Goal: Information Seeking & Learning: Understand process/instructions

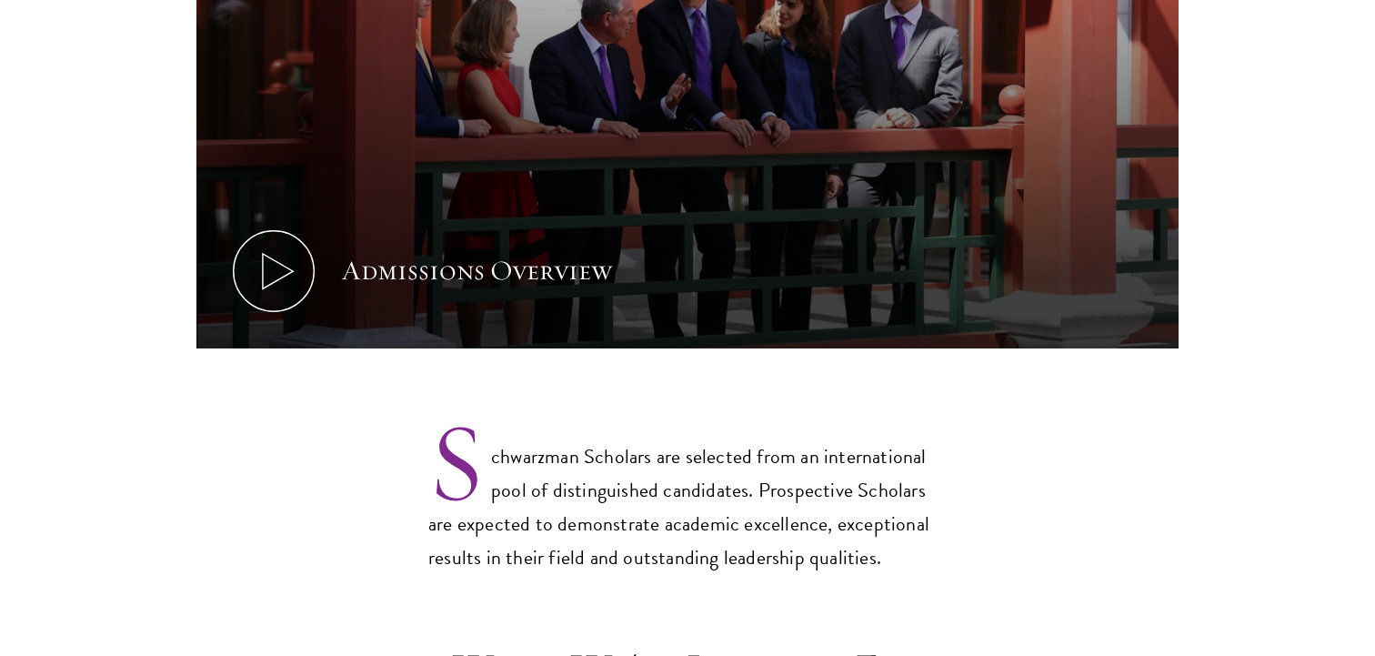
scroll to position [1301, 0]
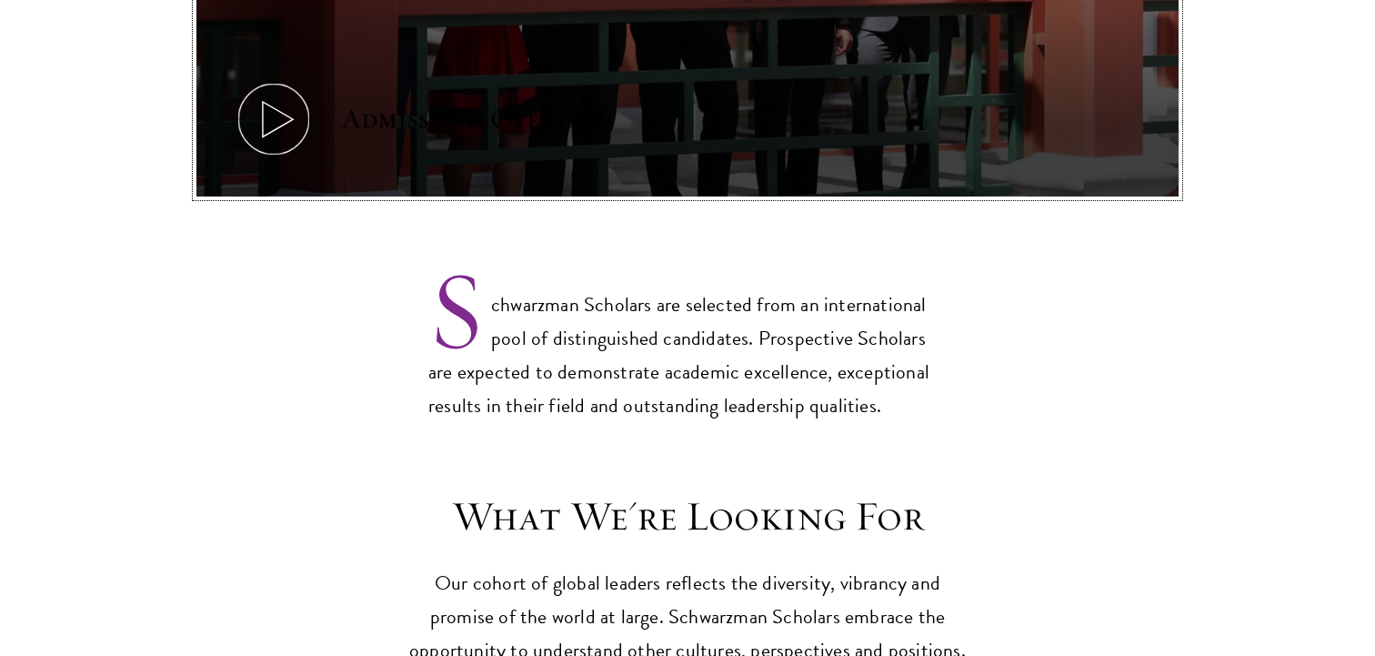
click at [295, 94] on icon at bounding box center [274, 119] width 82 height 82
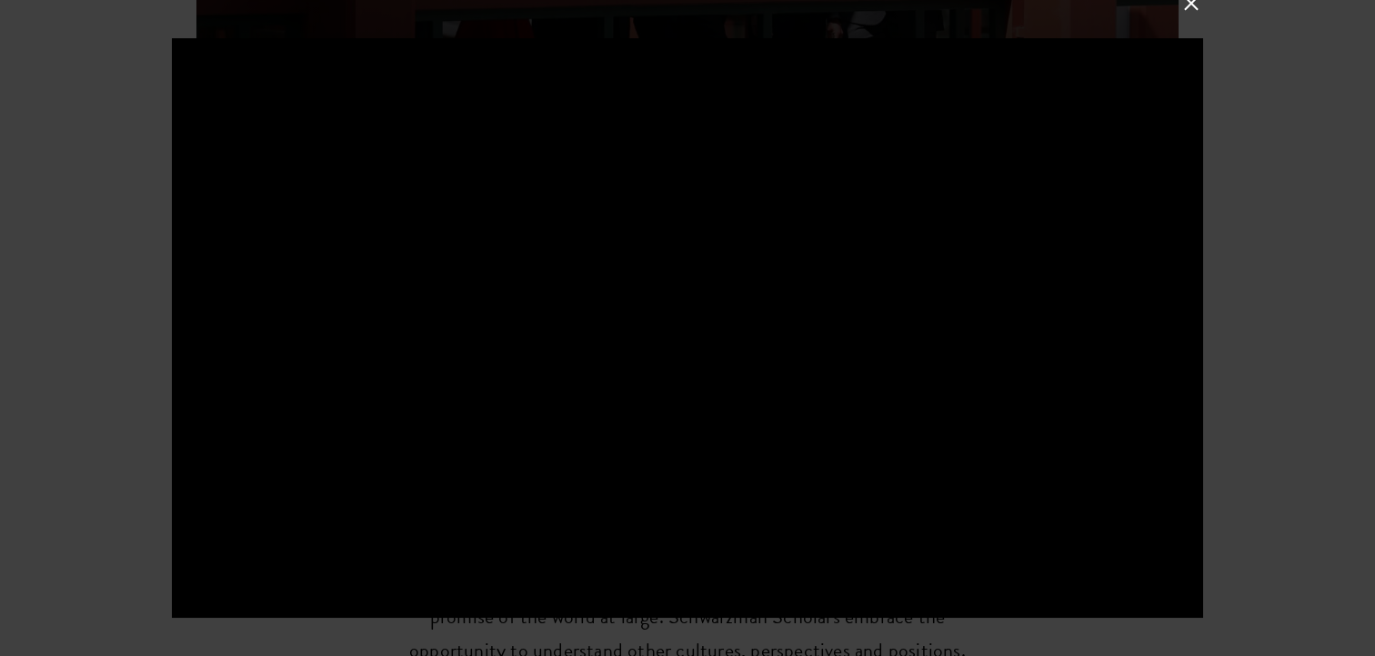
click at [1192, 9] on button at bounding box center [1191, 3] width 24 height 24
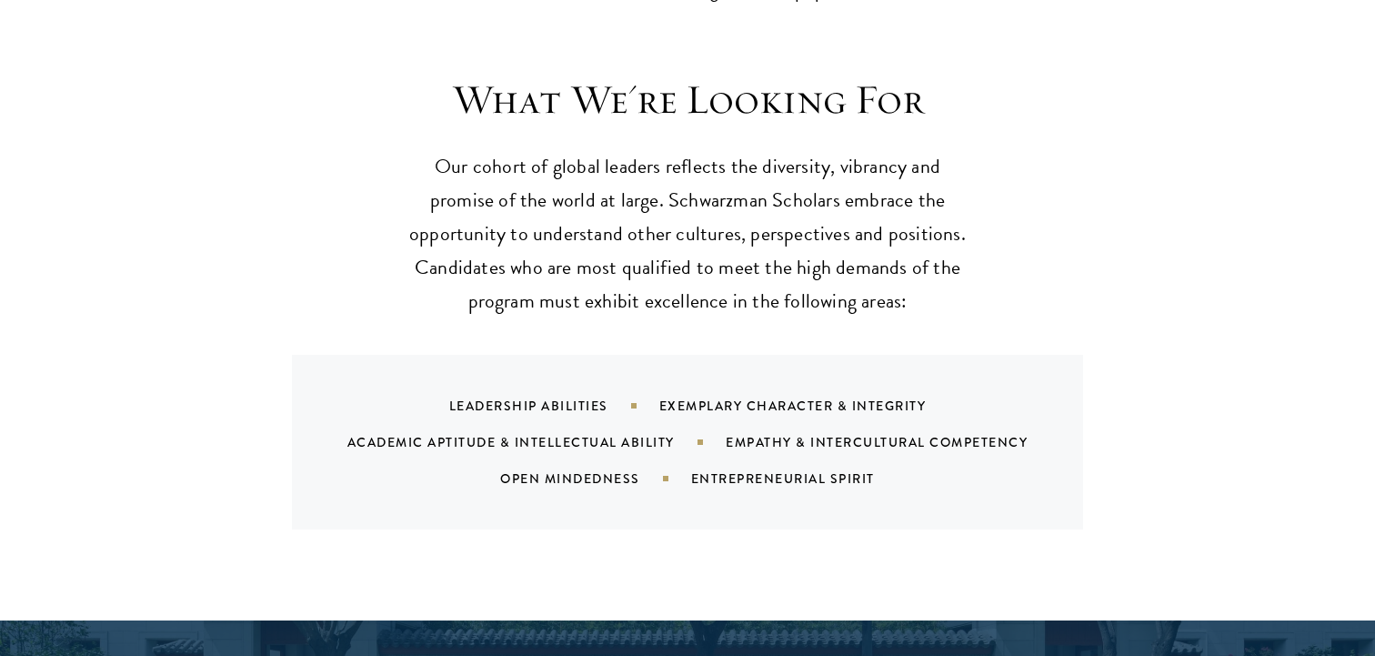
scroll to position [1719, 0]
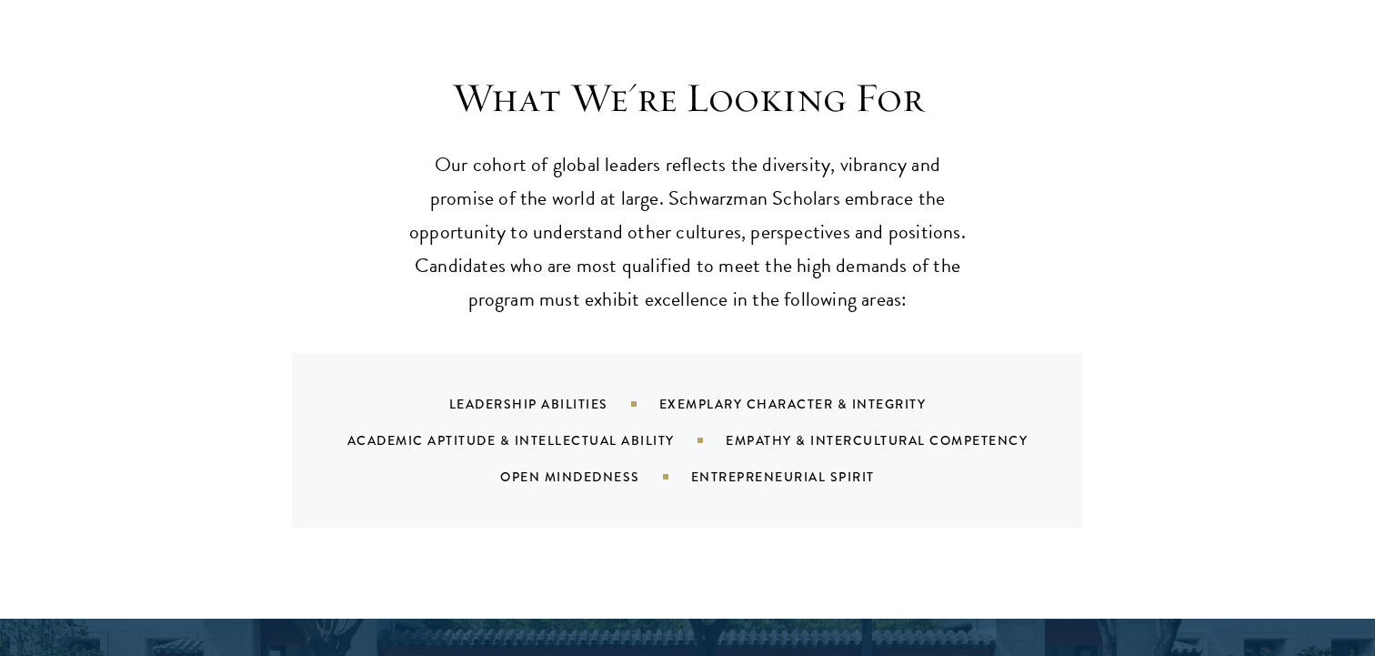
click at [487, 431] on div "Academic Aptitude & Intellectual Ability" at bounding box center [536, 440] width 378 height 18
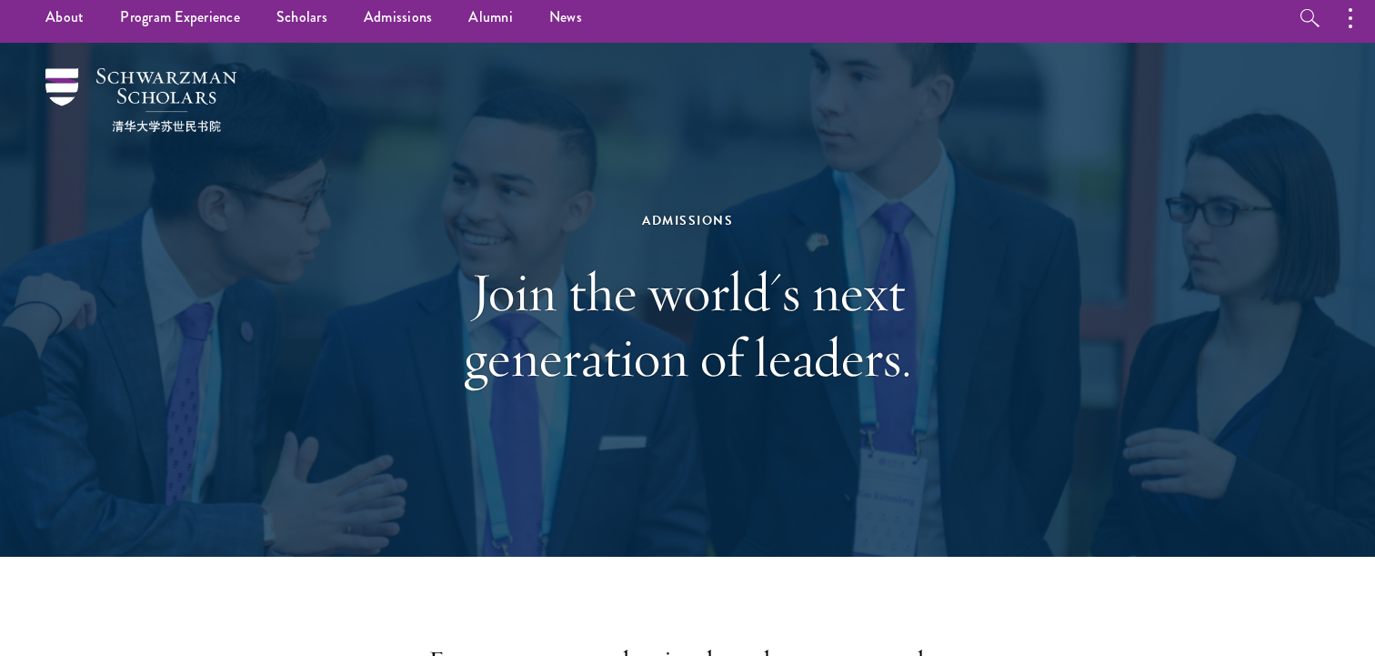
scroll to position [0, 0]
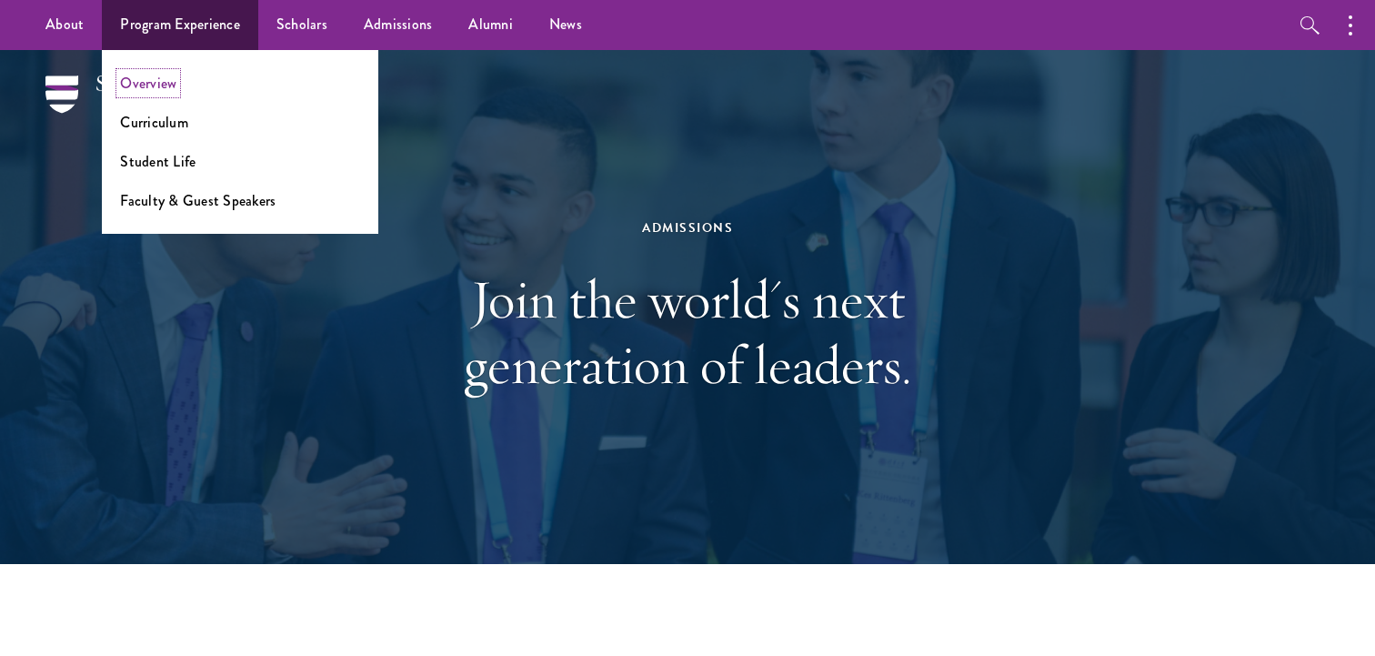
click at [169, 81] on link "Overview" at bounding box center [148, 83] width 56 height 21
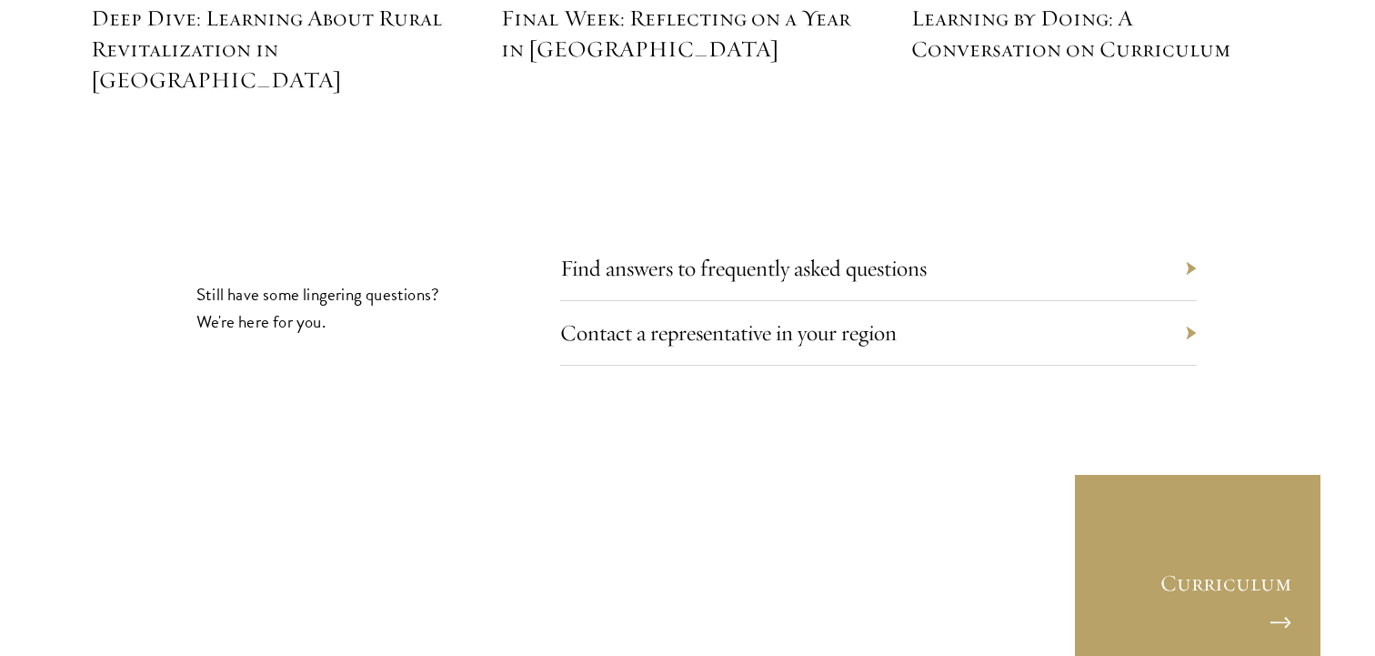
scroll to position [8447, 0]
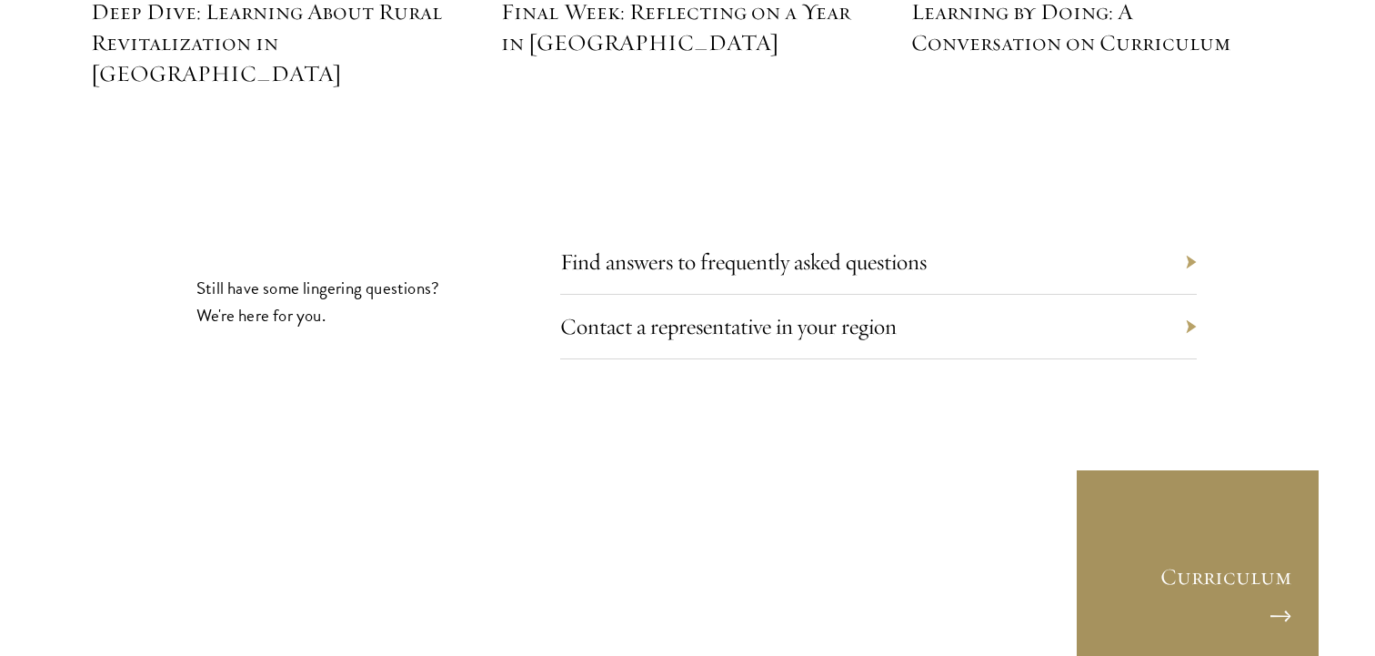
click at [1261, 514] on link "Curriculum" at bounding box center [1197, 590] width 245 height 245
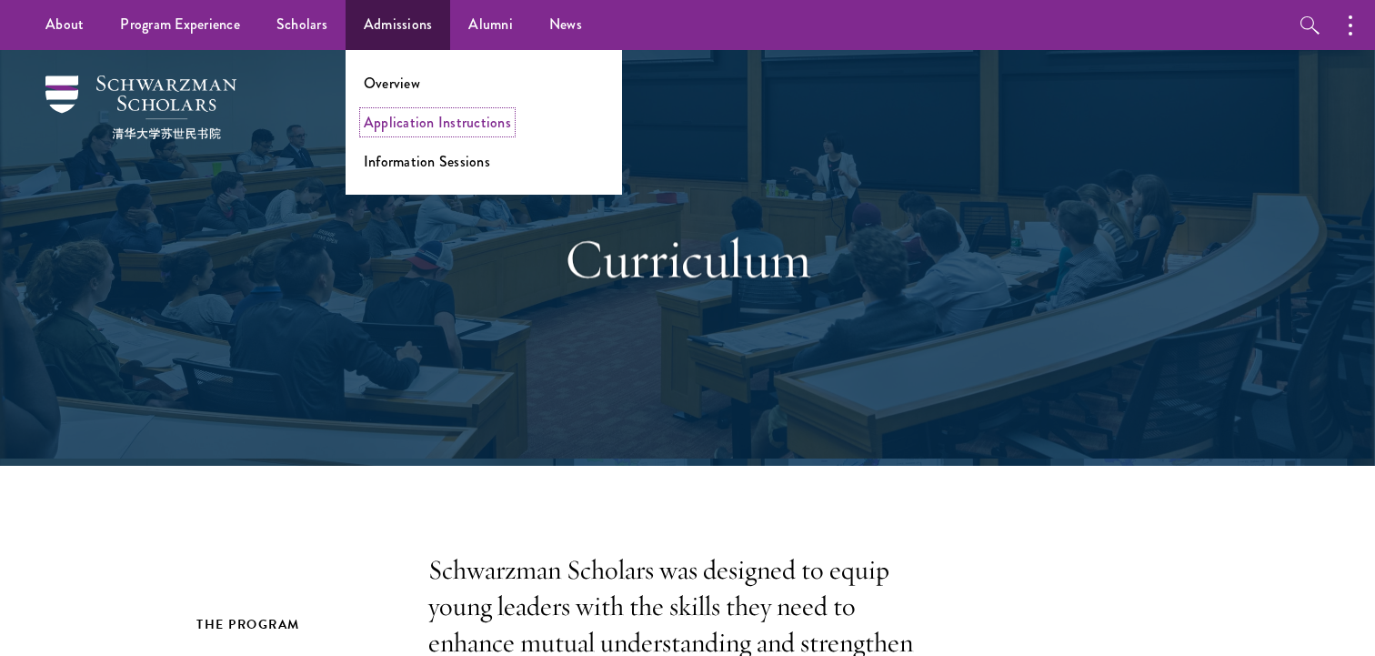
click at [408, 132] on link "Application Instructions" at bounding box center [437, 122] width 147 height 21
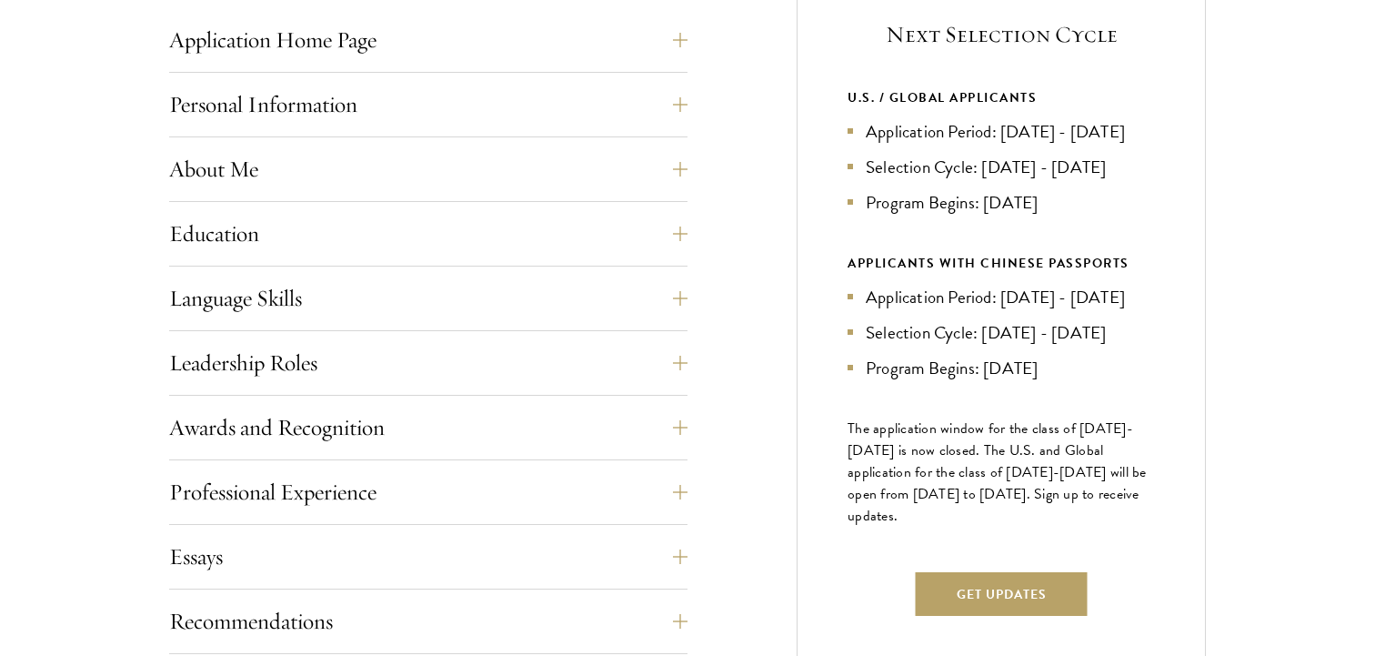
scroll to position [776, 0]
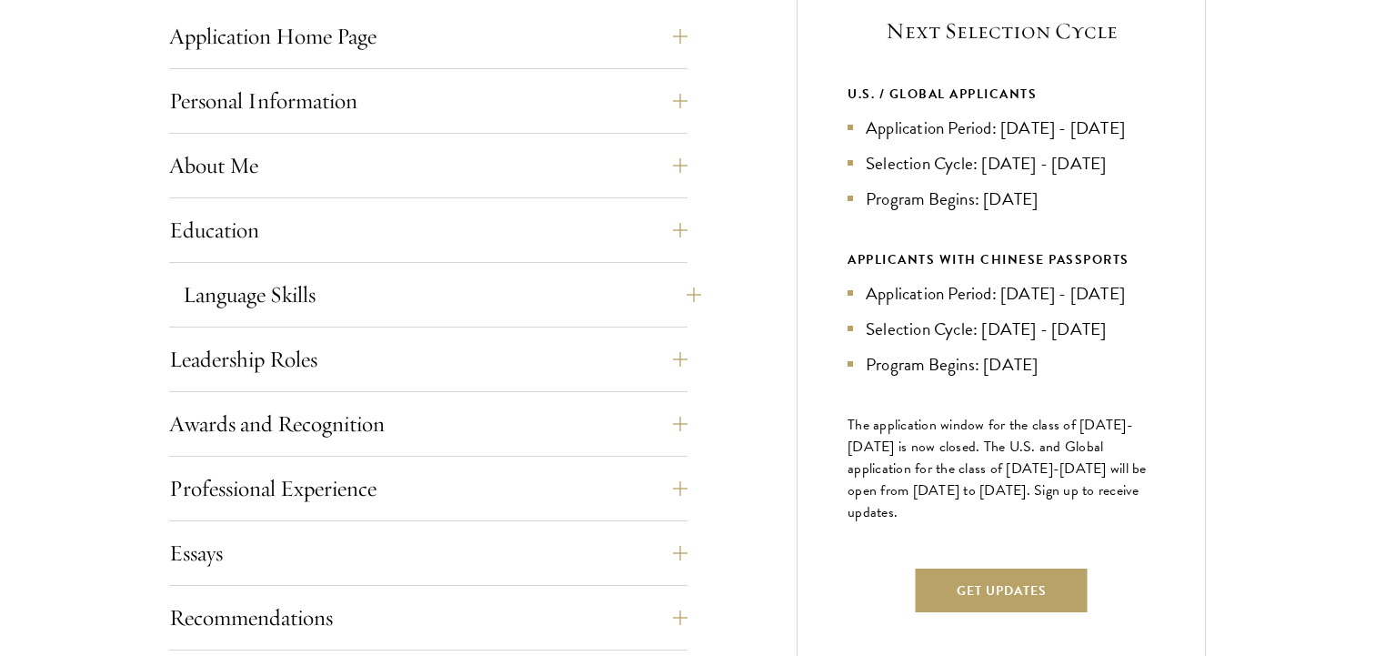
click at [681, 301] on button "Language Skills" at bounding box center [442, 295] width 518 height 44
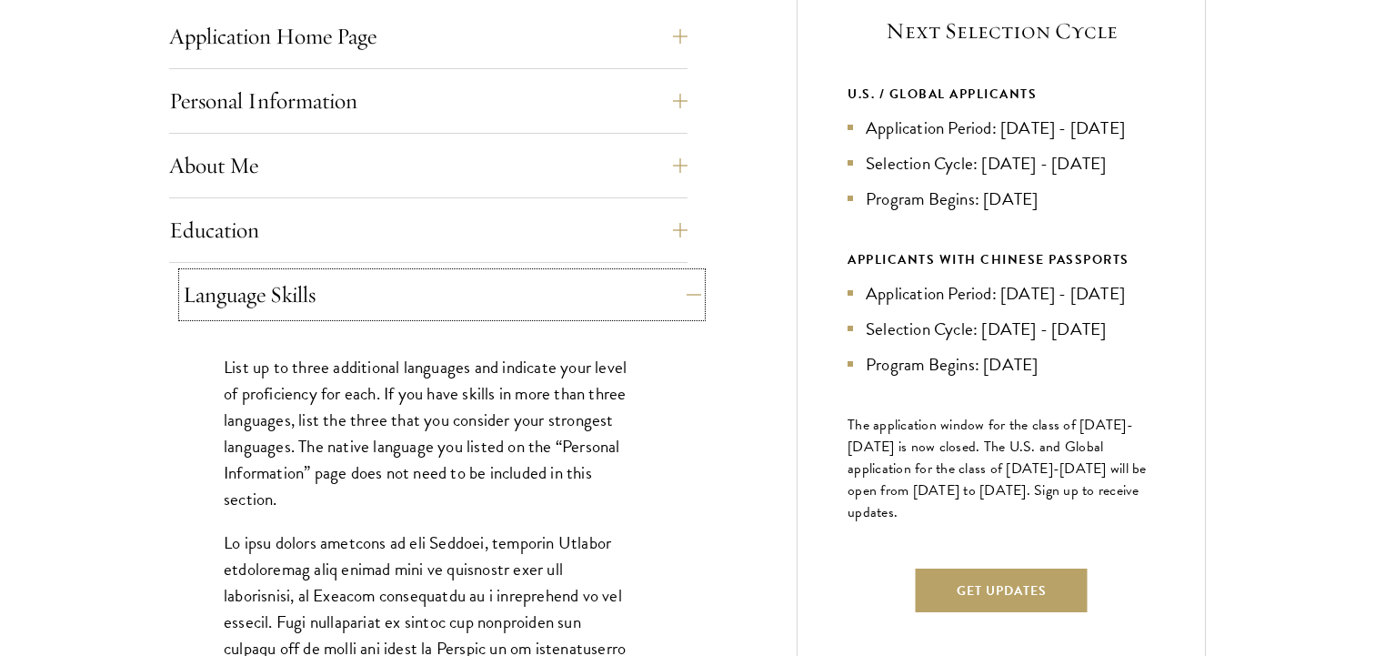
click at [681, 301] on button "Language Skills" at bounding box center [442, 295] width 518 height 44
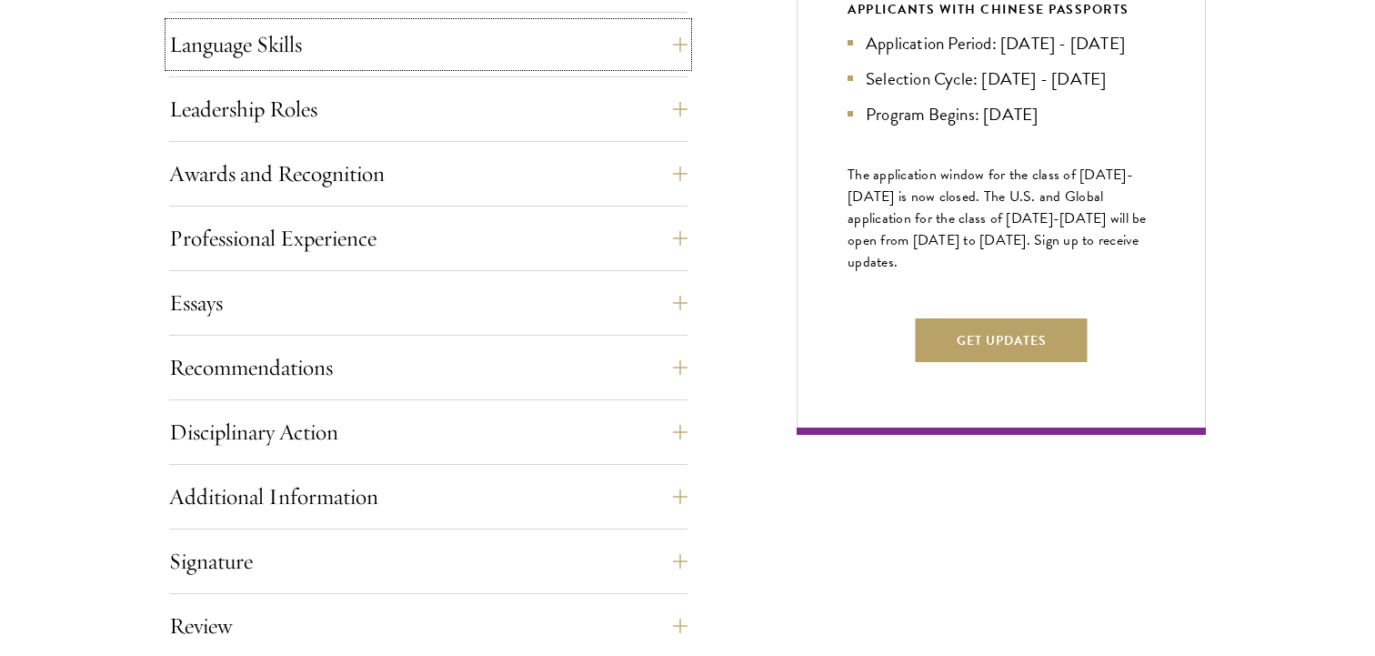
scroll to position [1031, 0]
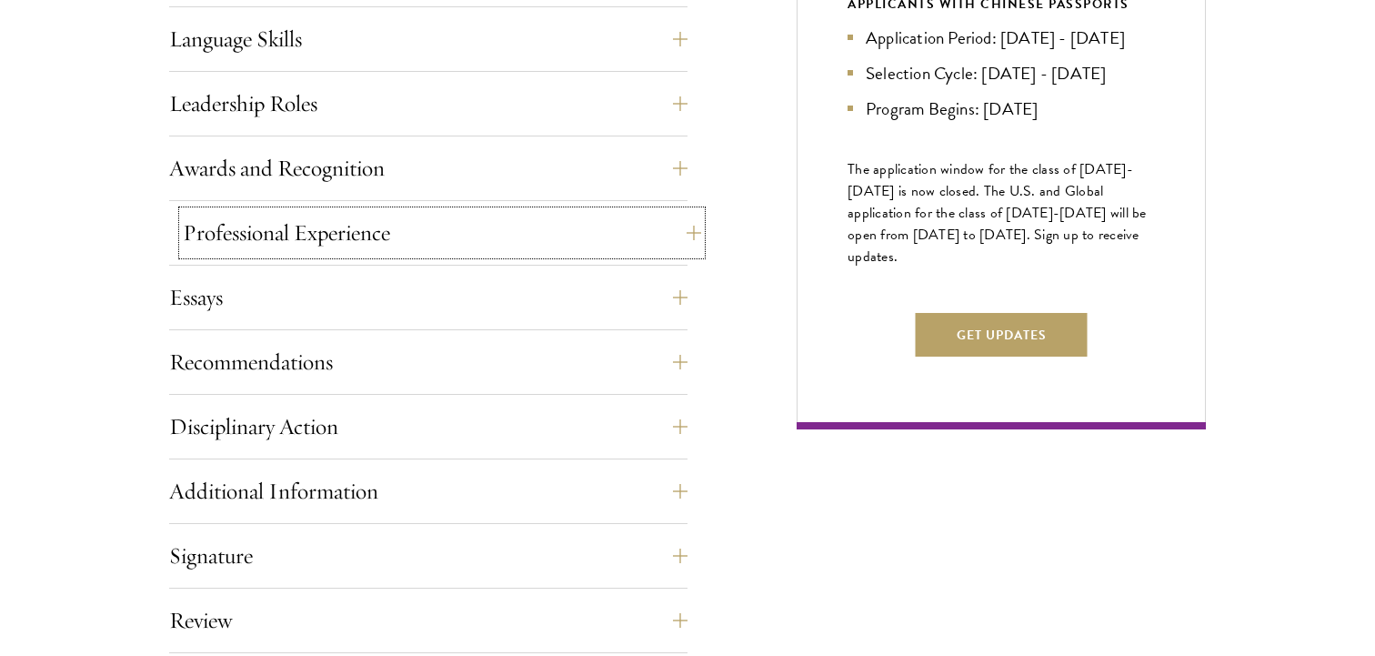
click at [604, 226] on button "Professional Experience" at bounding box center [442, 233] width 518 height 44
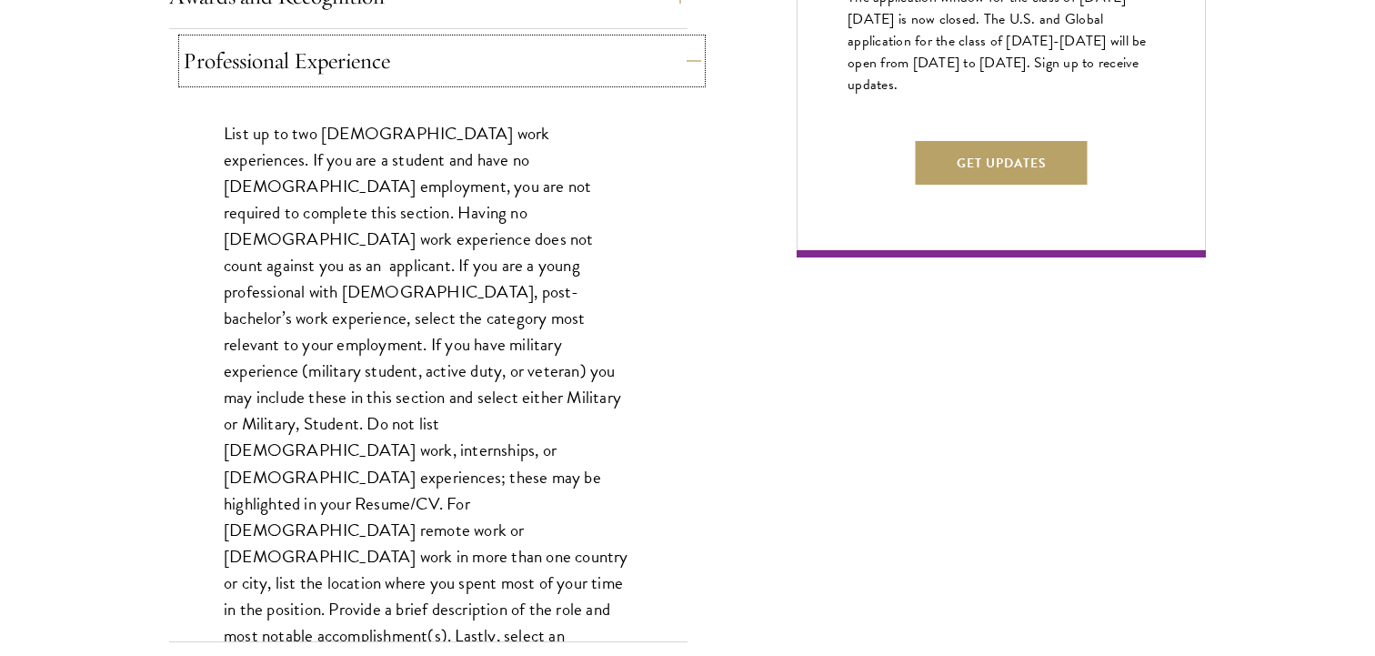
scroll to position [1205, 0]
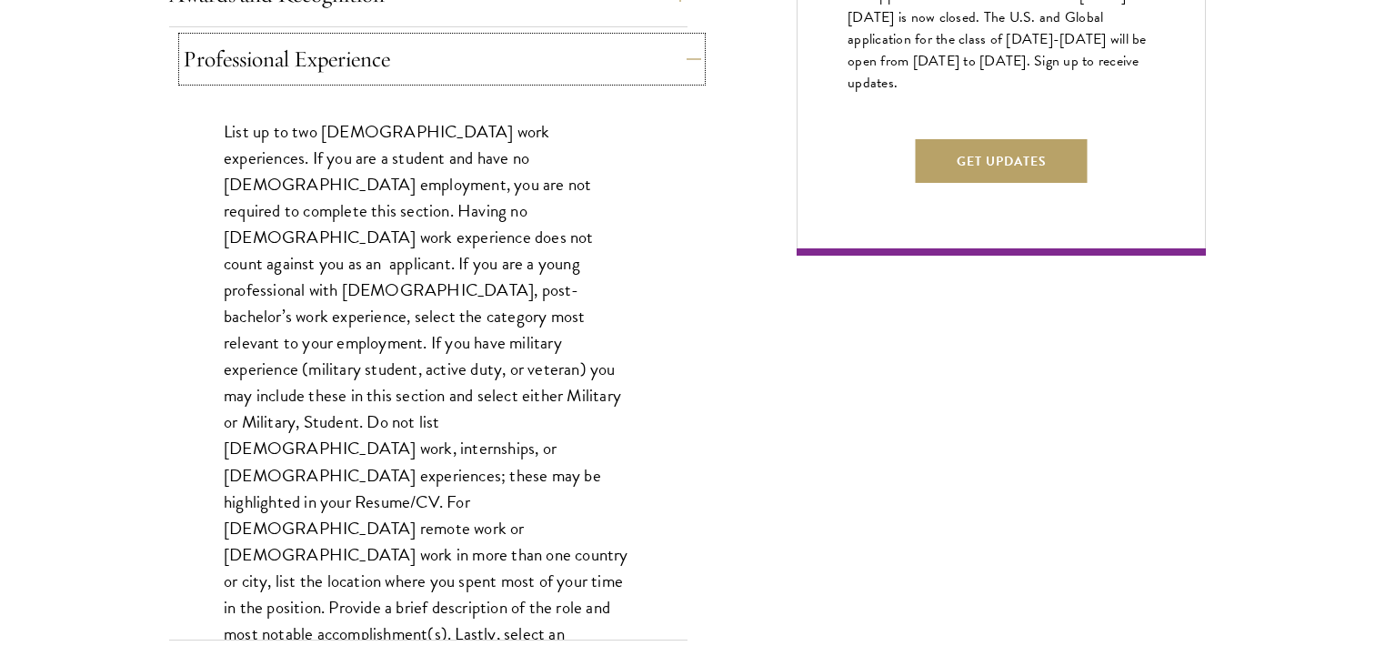
click at [607, 77] on button "Professional Experience" at bounding box center [442, 59] width 518 height 44
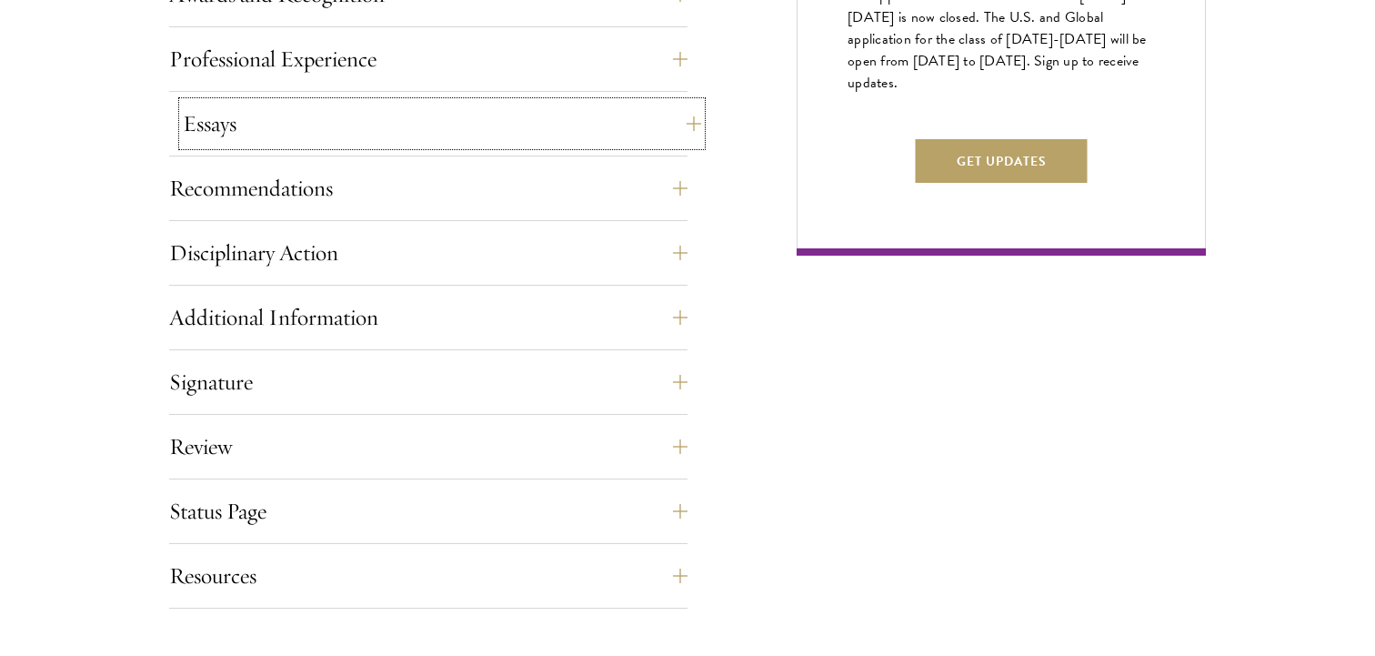
click at [595, 125] on button "Essays" at bounding box center [442, 124] width 518 height 44
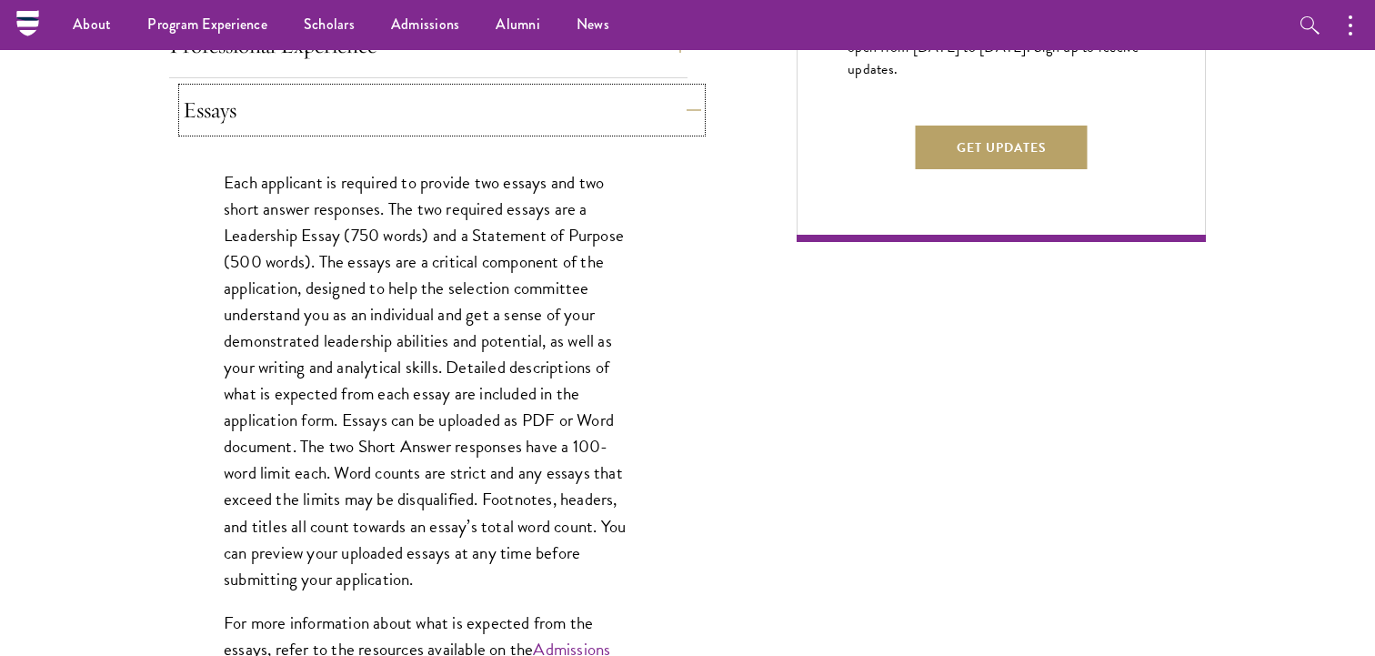
click at [595, 119] on button "Essays" at bounding box center [442, 110] width 518 height 44
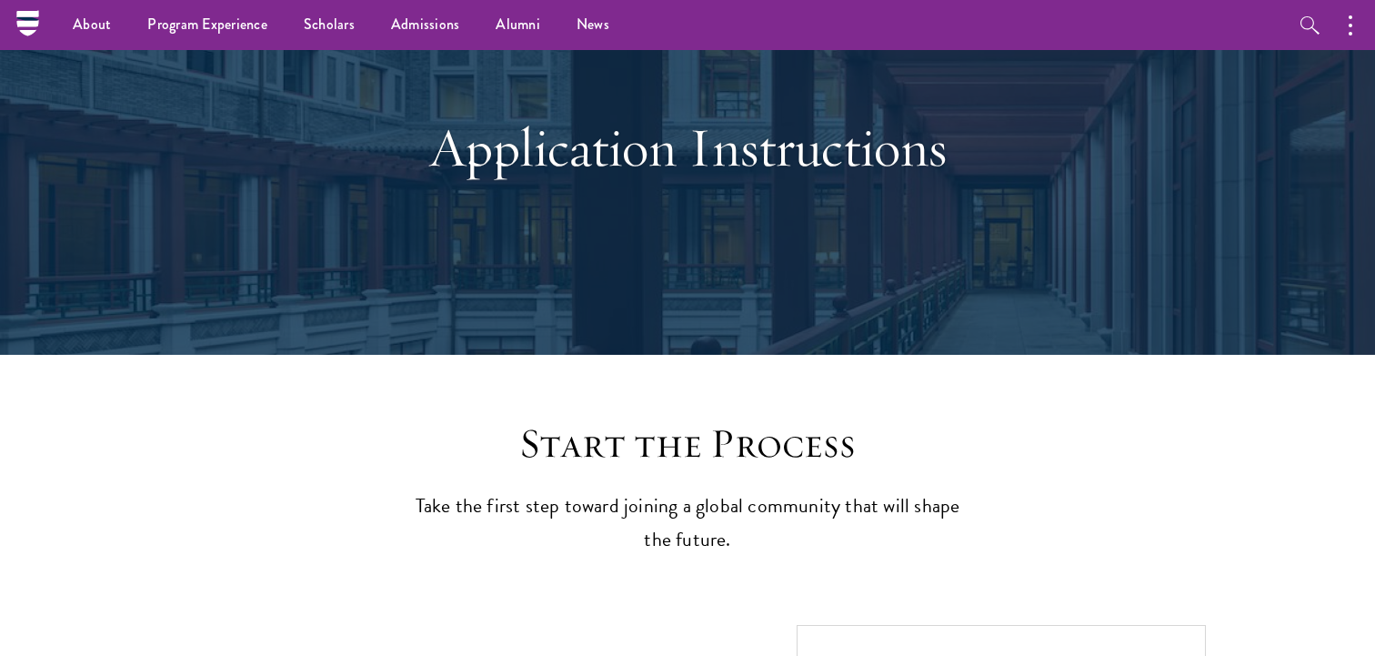
scroll to position [0, 0]
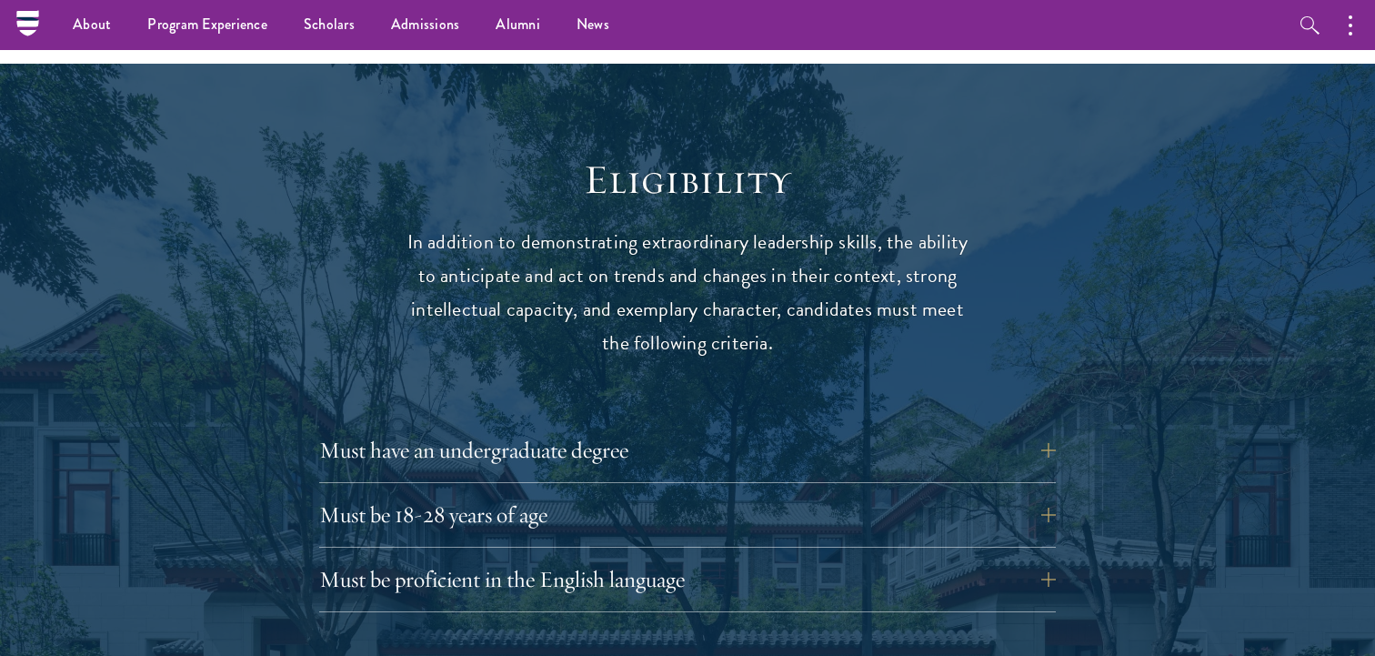
scroll to position [2188, 0]
